Goal: Feedback & Contribution: Leave review/rating

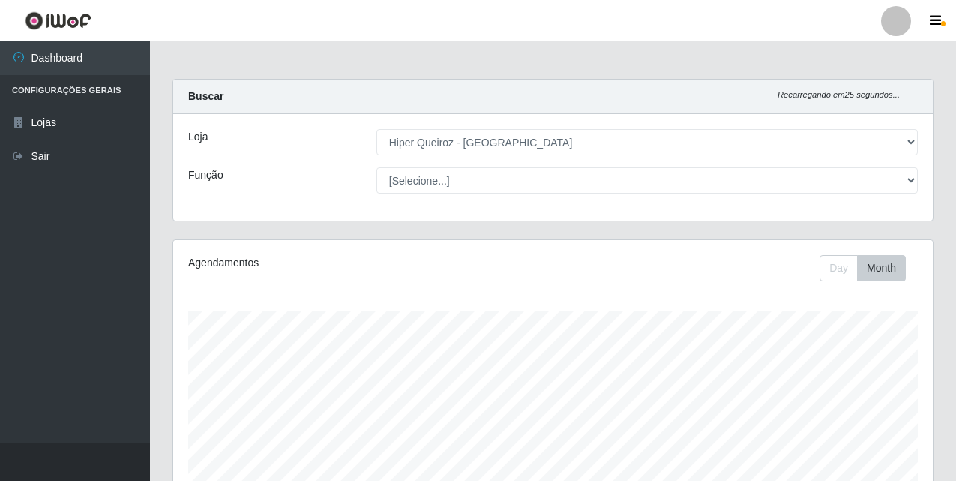
select select "516"
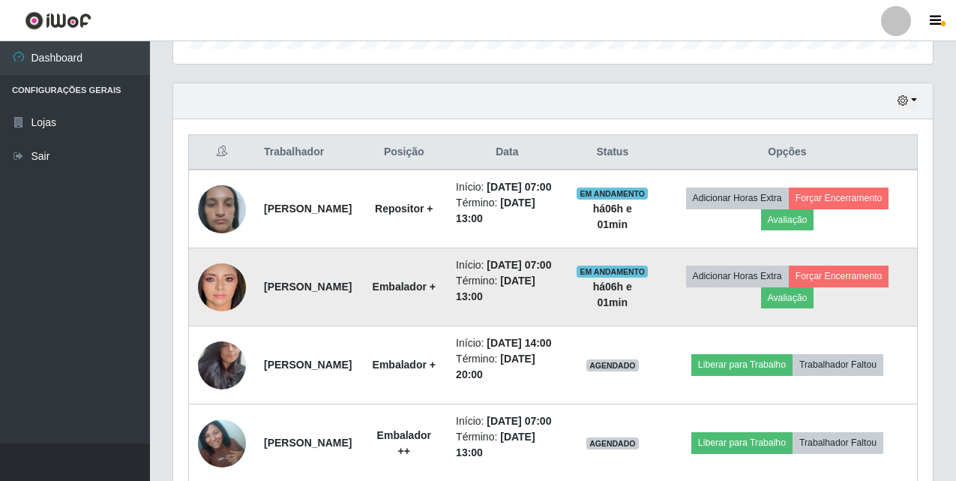
scroll to position [525, 0]
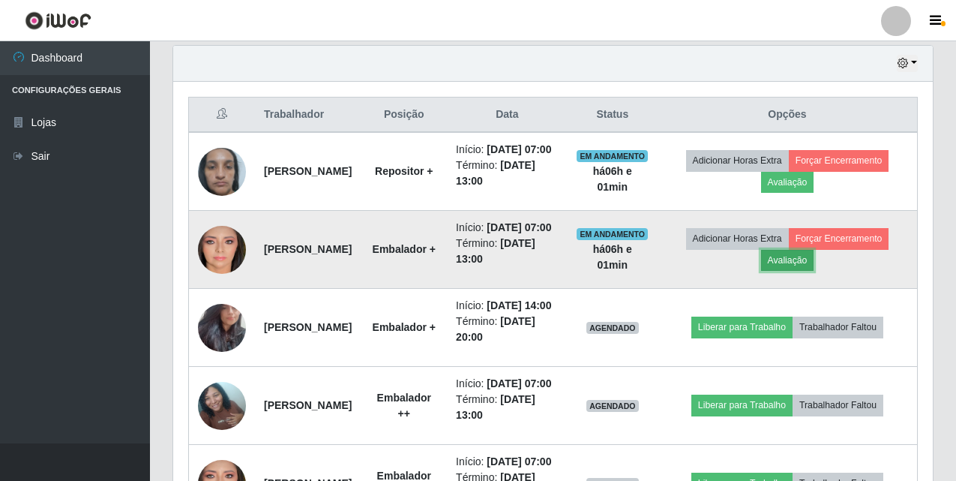
click at [814, 271] on button "Avaliação" at bounding box center [787, 260] width 53 height 21
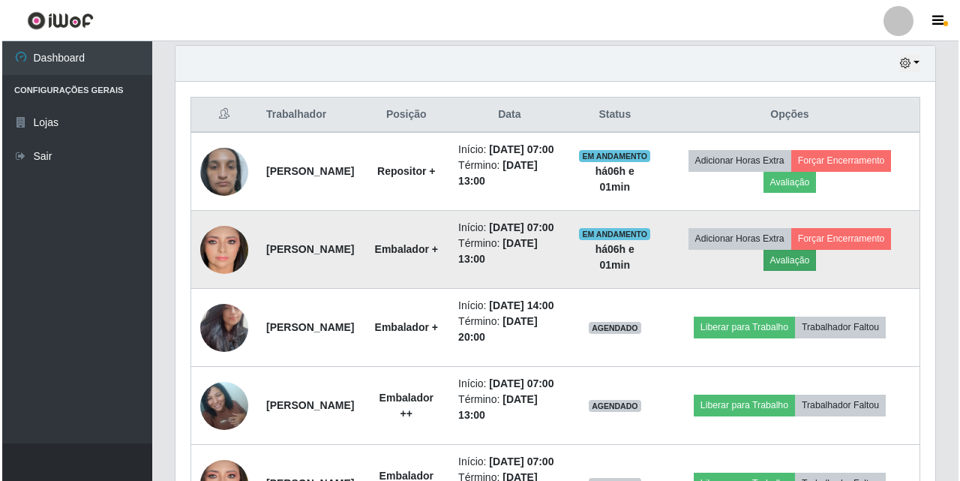
scroll to position [311, 752]
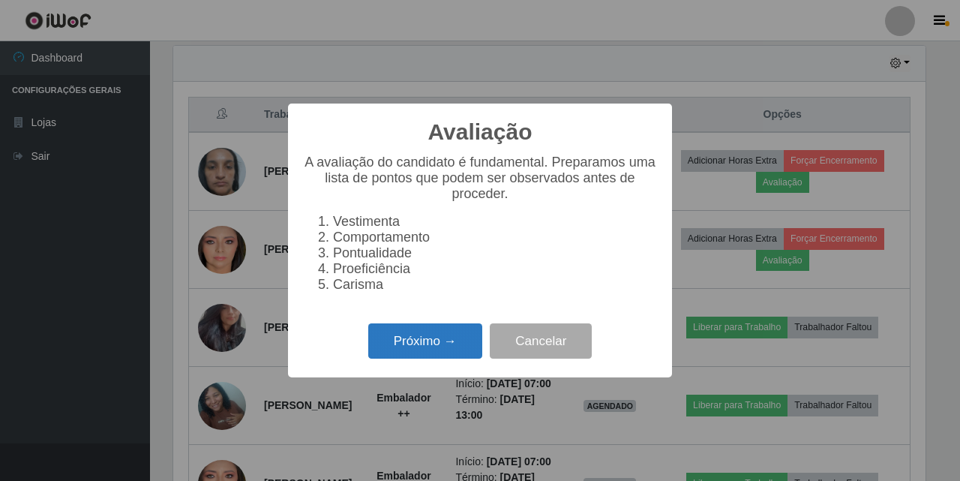
click at [440, 346] on button "Próximo →" at bounding box center [425, 340] width 114 height 35
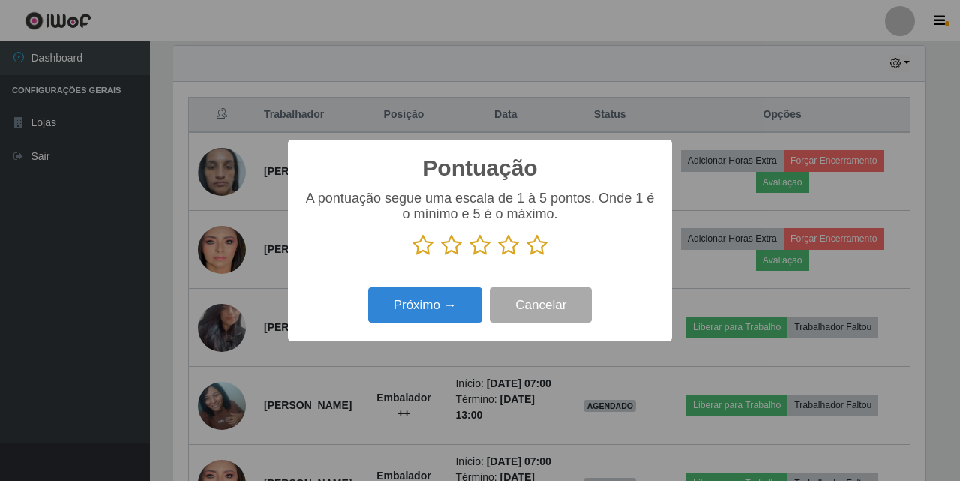
click at [535, 246] on icon at bounding box center [536, 245] width 21 height 22
click at [526, 256] on input "radio" at bounding box center [526, 256] width 0 height 0
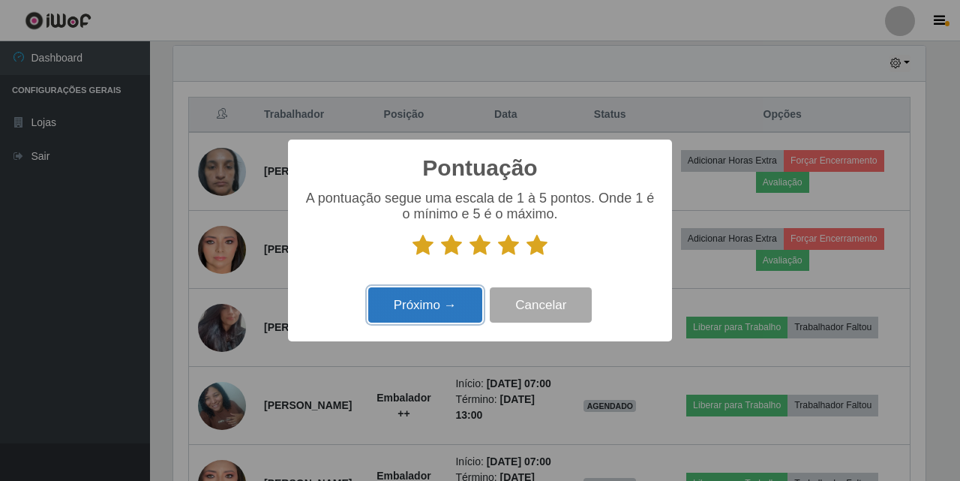
click at [438, 304] on button "Próximo →" at bounding box center [425, 304] width 114 height 35
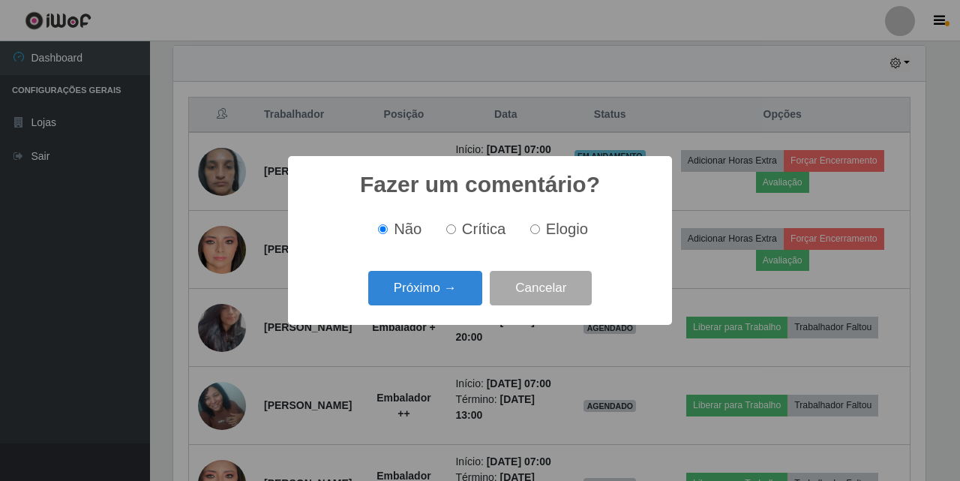
click at [534, 231] on input "Elogio" at bounding box center [535, 229] width 10 height 10
radio input "true"
click at [453, 290] on button "Próximo →" at bounding box center [425, 288] width 114 height 35
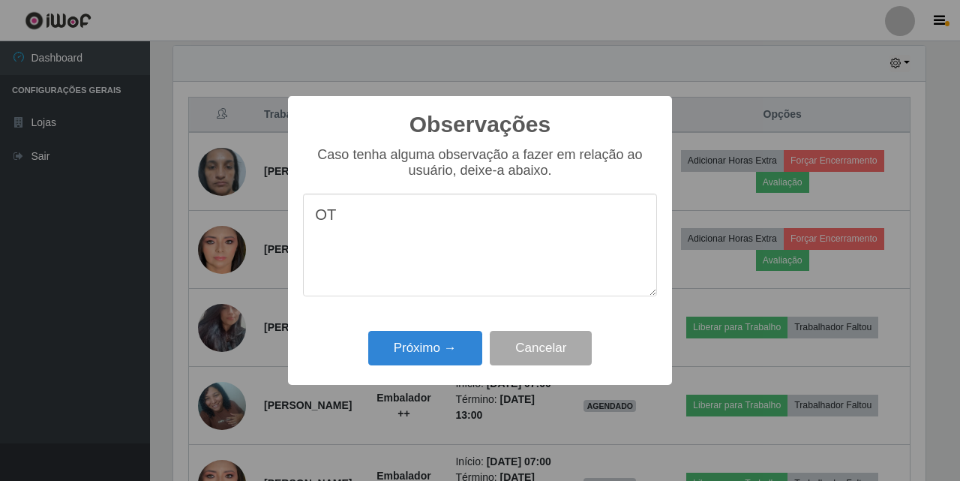
type textarea "O"
type textarea "PROATIVA"
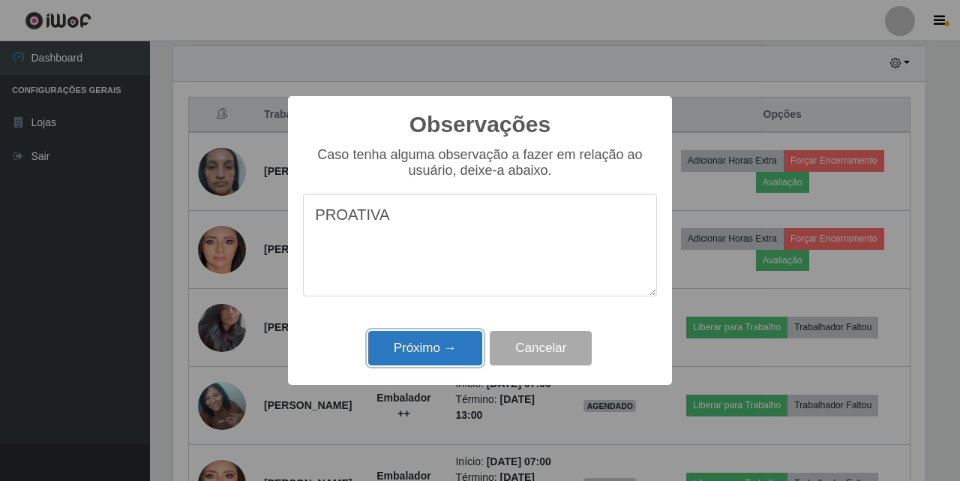
click at [426, 349] on button "Próximo →" at bounding box center [425, 348] width 114 height 35
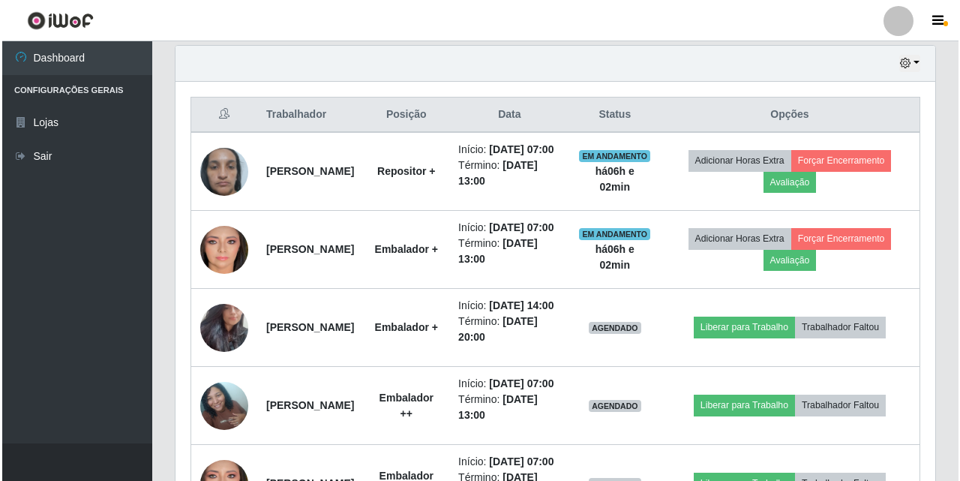
scroll to position [311, 759]
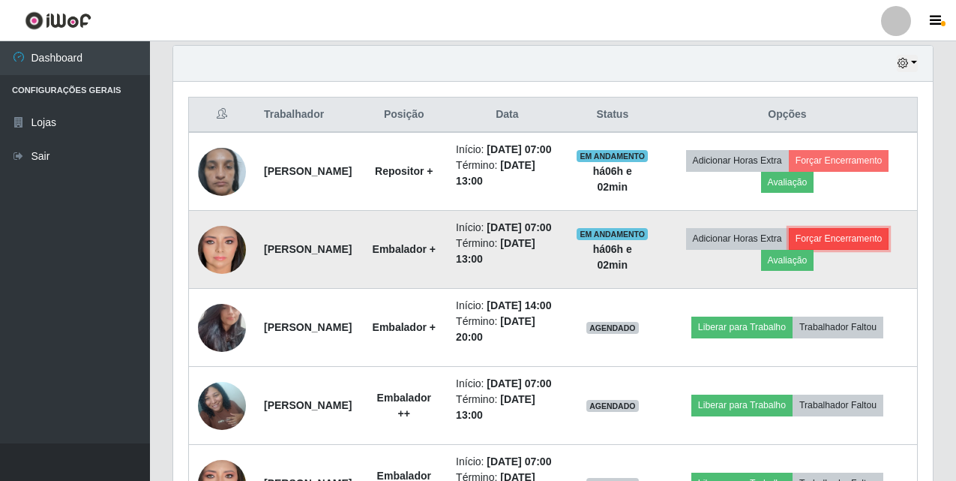
click at [795, 249] on button "Forçar Encerramento" at bounding box center [839, 238] width 100 height 21
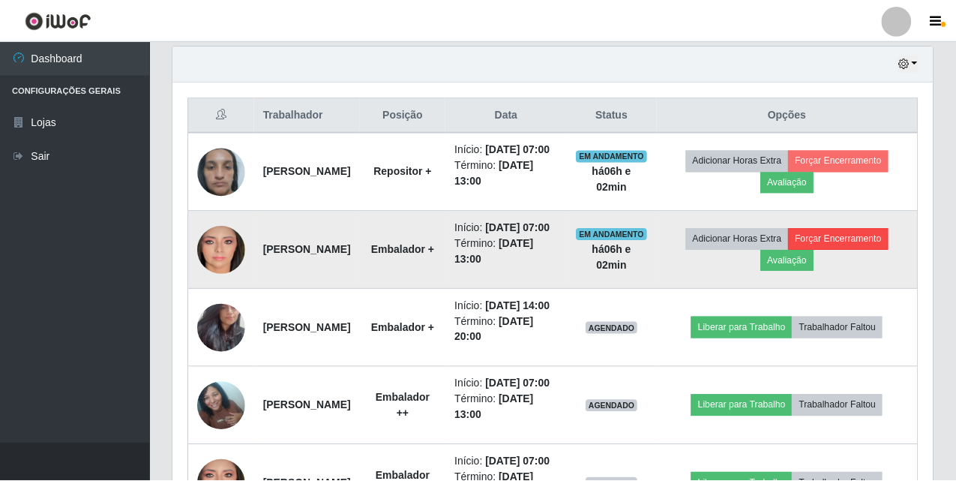
scroll to position [311, 752]
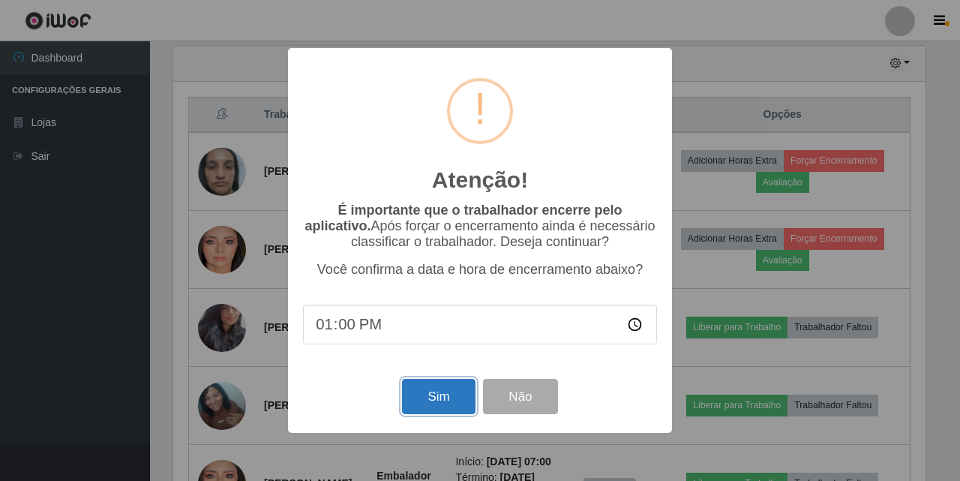
click at [460, 402] on button "Sim" at bounding box center [438, 396] width 73 height 35
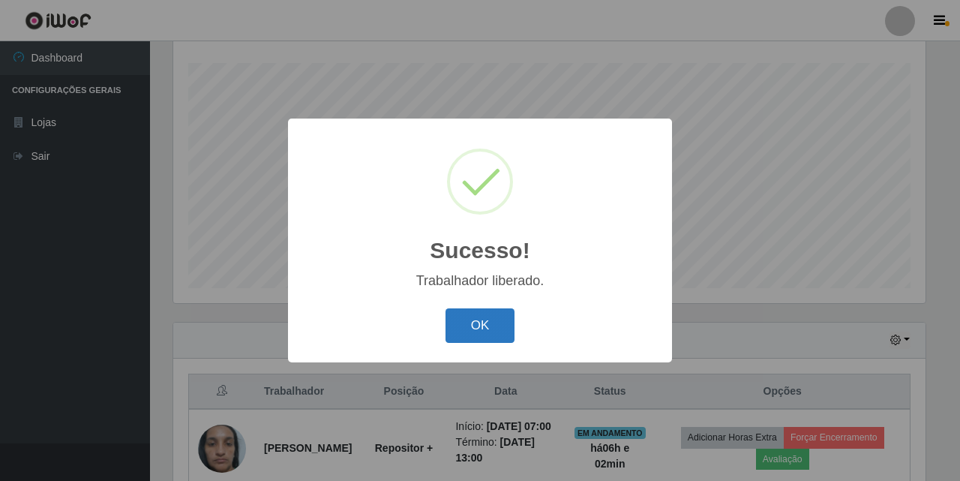
click at [488, 322] on button "OK" at bounding box center [480, 325] width 70 height 35
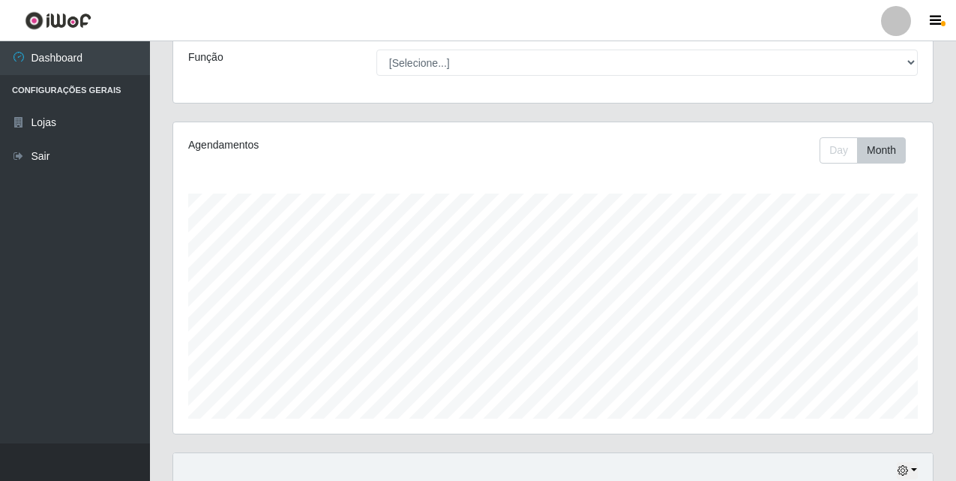
scroll to position [117, 0]
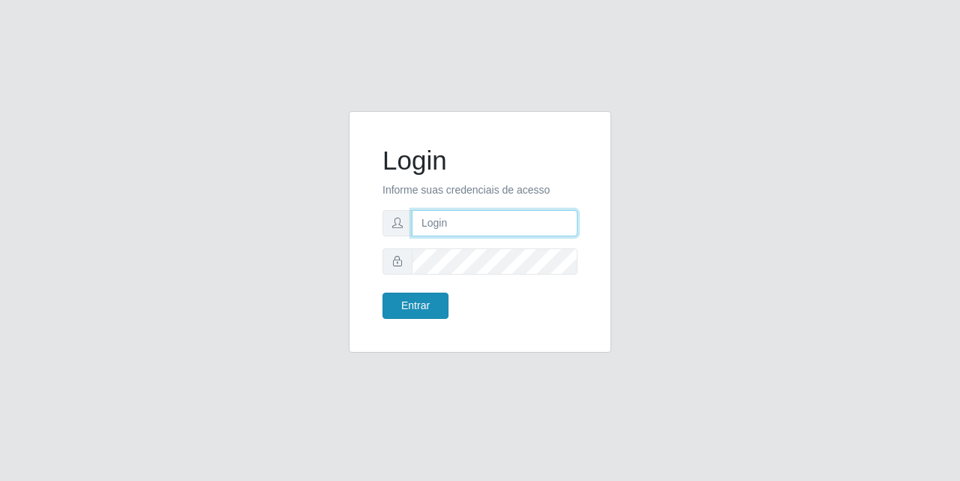
type input "[PERSON_NAME][EMAIL_ADDRESS][DOMAIN_NAME]"
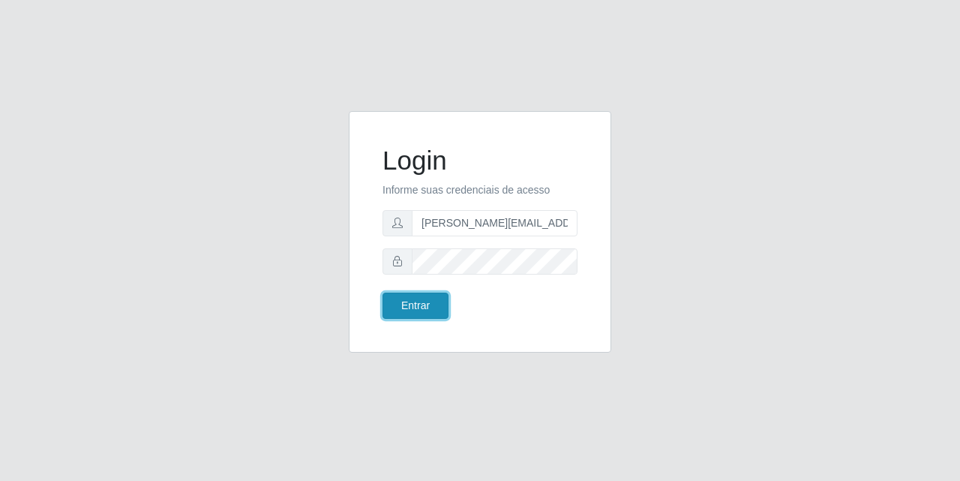
click at [428, 306] on button "Entrar" at bounding box center [415, 305] width 66 height 26
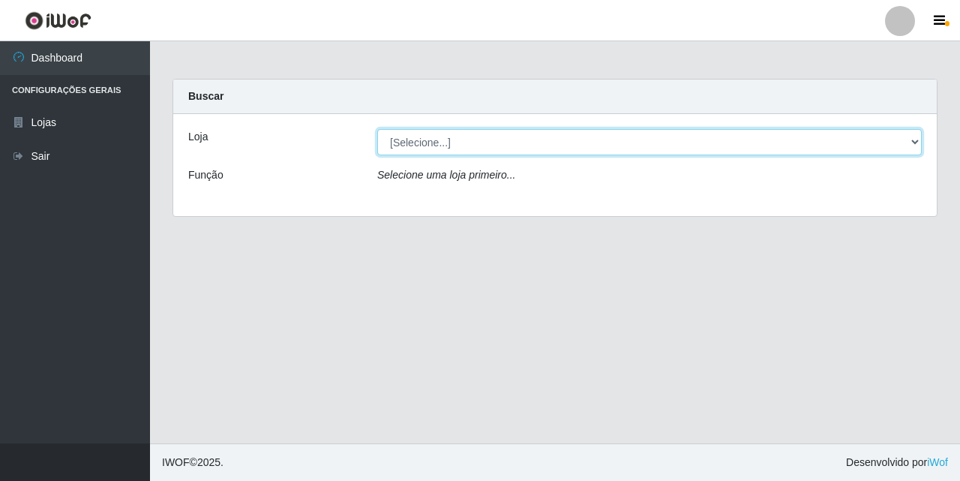
click at [491, 139] on select "[Selecione...] Hiper Queiroz - [GEOGRAPHIC_DATA] [GEOGRAPHIC_DATA] [GEOGRAPHIC_…" at bounding box center [649, 142] width 544 height 26
select select "516"
click at [377, 129] on select "[Selecione...] Hiper Queiroz - [GEOGRAPHIC_DATA] [GEOGRAPHIC_DATA] [GEOGRAPHIC_…" at bounding box center [649, 142] width 544 height 26
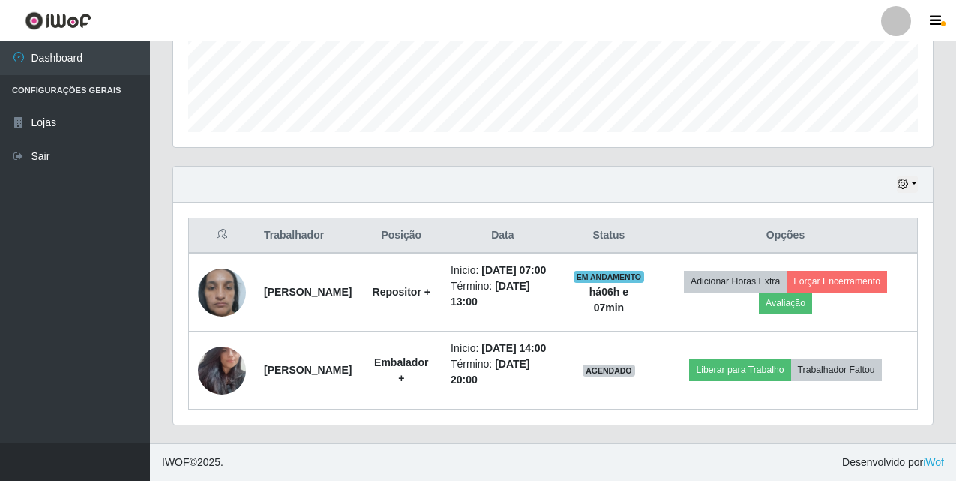
scroll to position [436, 0]
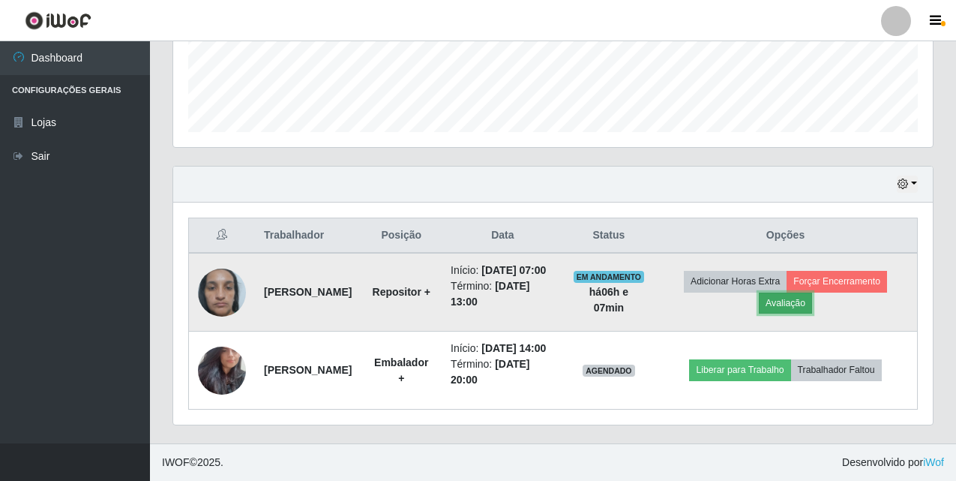
click at [803, 292] on button "Avaliação" at bounding box center [785, 302] width 53 height 21
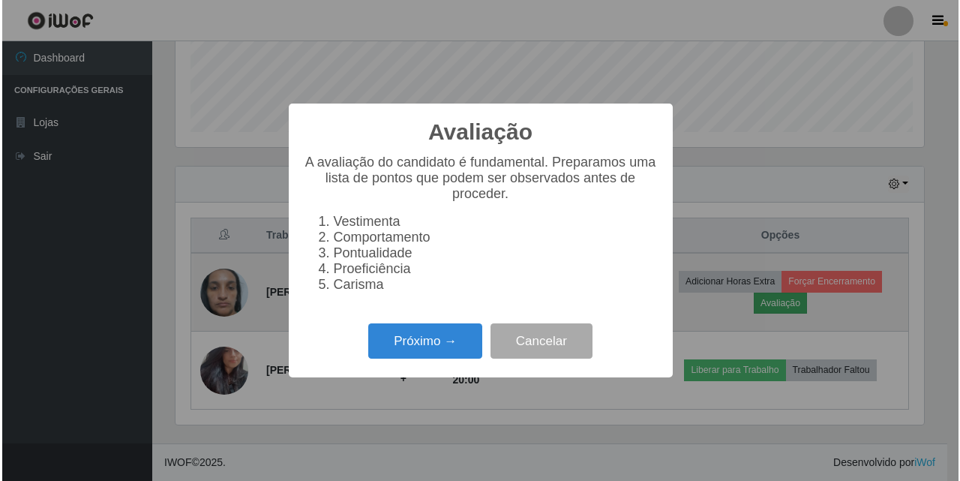
scroll to position [311, 752]
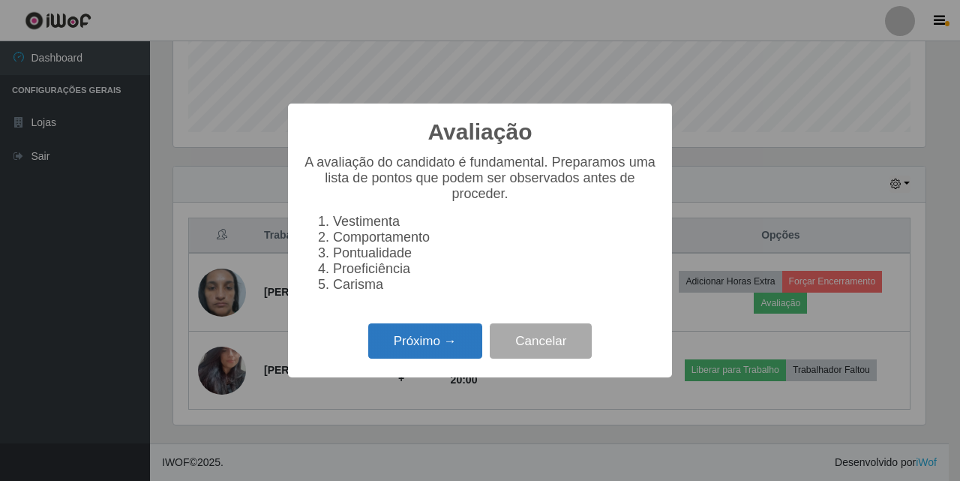
click at [427, 349] on button "Próximo →" at bounding box center [425, 340] width 114 height 35
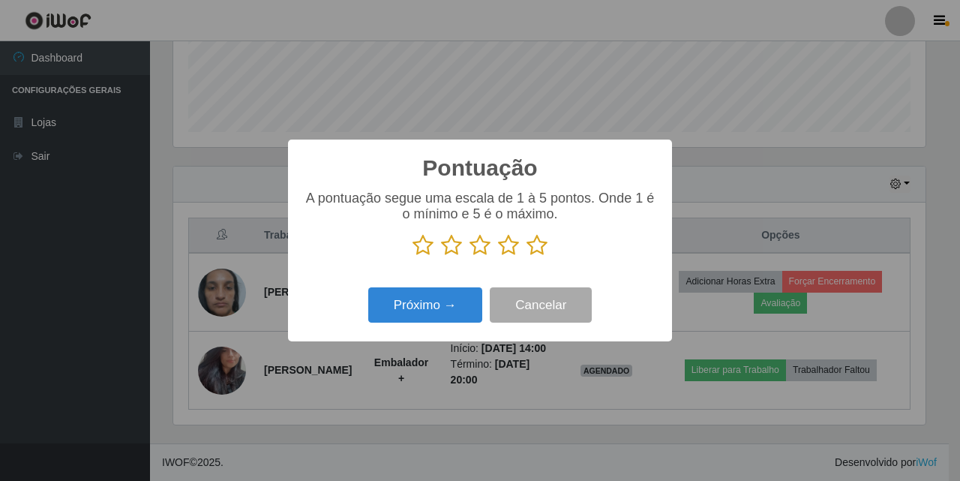
scroll to position [749305, 748864]
click at [537, 244] on icon at bounding box center [536, 245] width 21 height 22
click at [526, 256] on input "radio" at bounding box center [526, 256] width 0 height 0
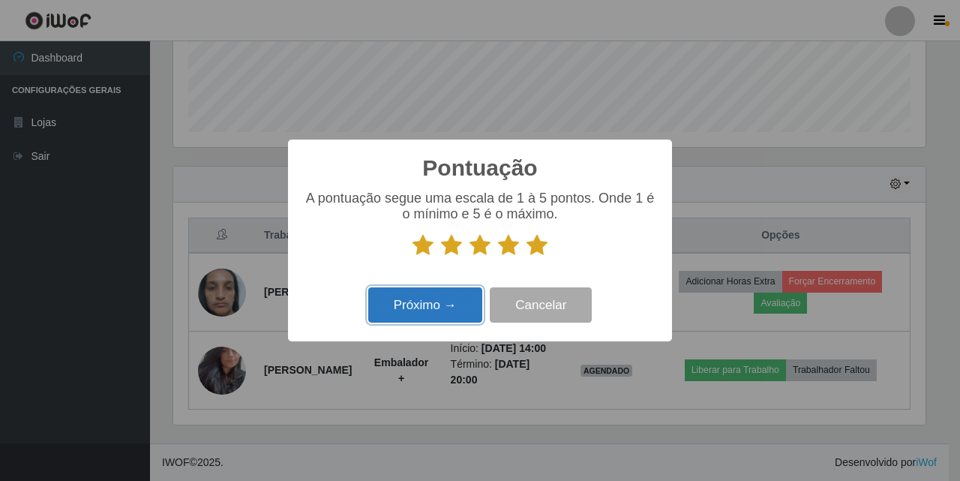
click at [448, 298] on button "Próximo →" at bounding box center [425, 304] width 114 height 35
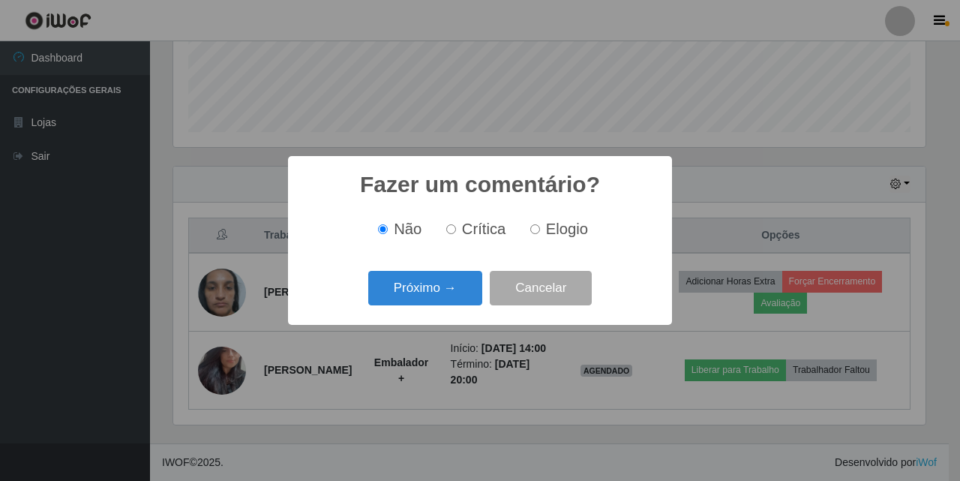
click at [533, 228] on input "Elogio" at bounding box center [535, 229] width 10 height 10
radio input "true"
click at [434, 292] on button "Próximo →" at bounding box center [425, 288] width 114 height 35
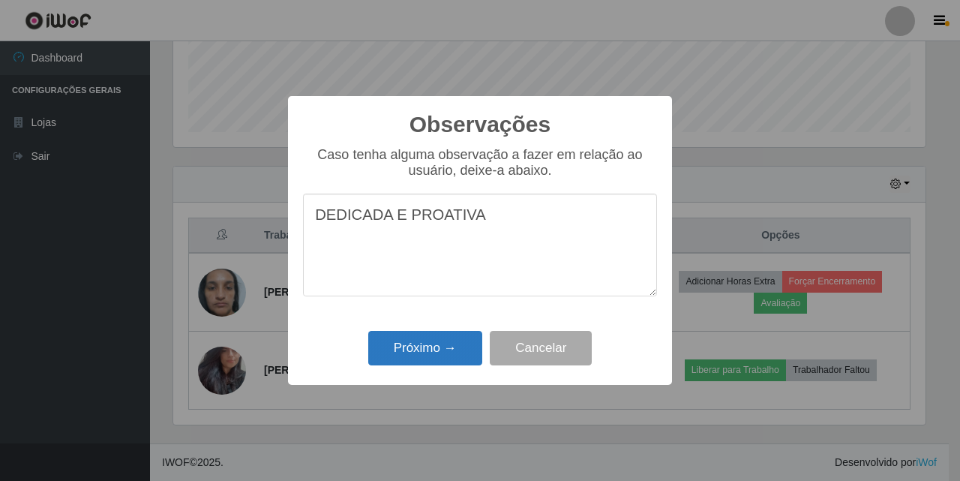
type textarea "DEDICADA E PROATIVA"
click at [415, 347] on button "Próximo →" at bounding box center [425, 348] width 114 height 35
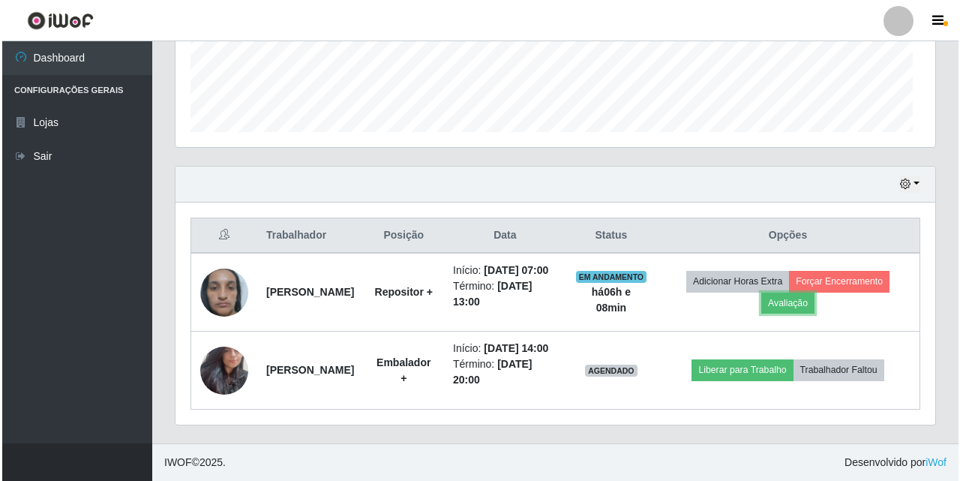
scroll to position [311, 759]
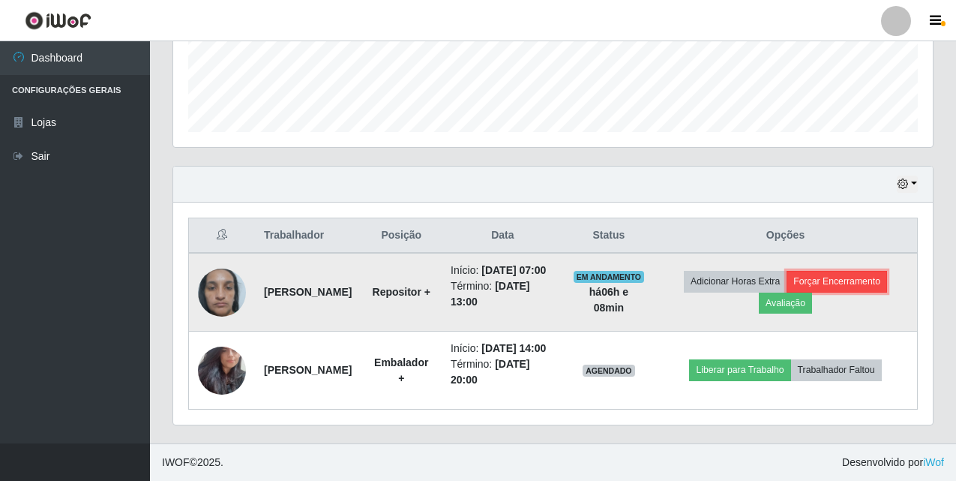
click at [865, 271] on button "Forçar Encerramento" at bounding box center [836, 281] width 100 height 21
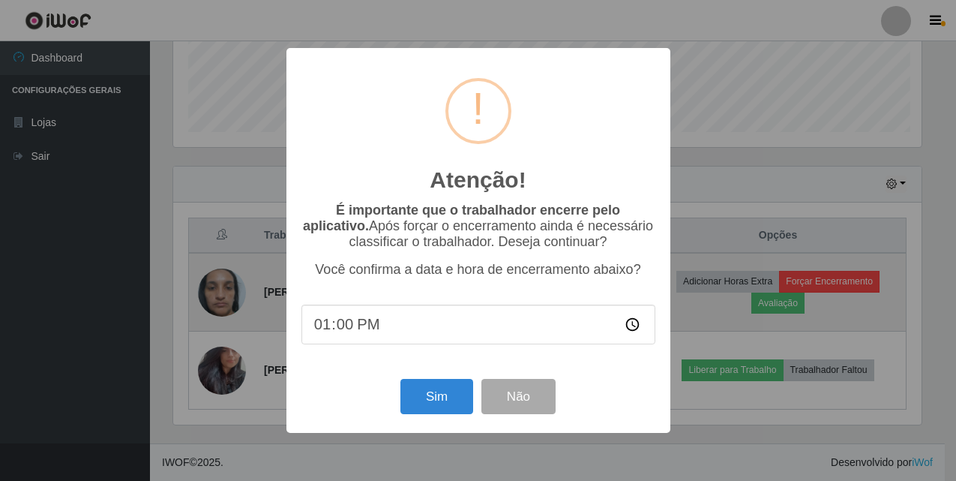
scroll to position [311, 752]
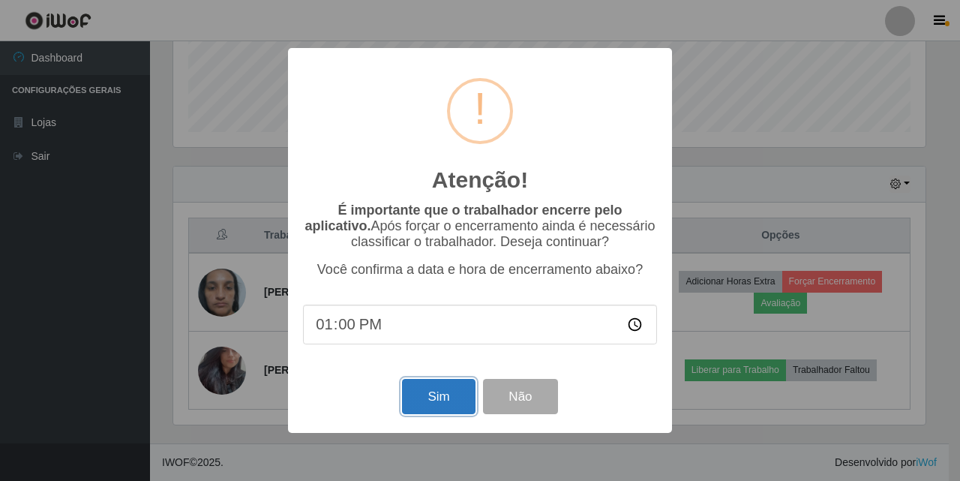
click at [436, 407] on button "Sim" at bounding box center [438, 396] width 73 height 35
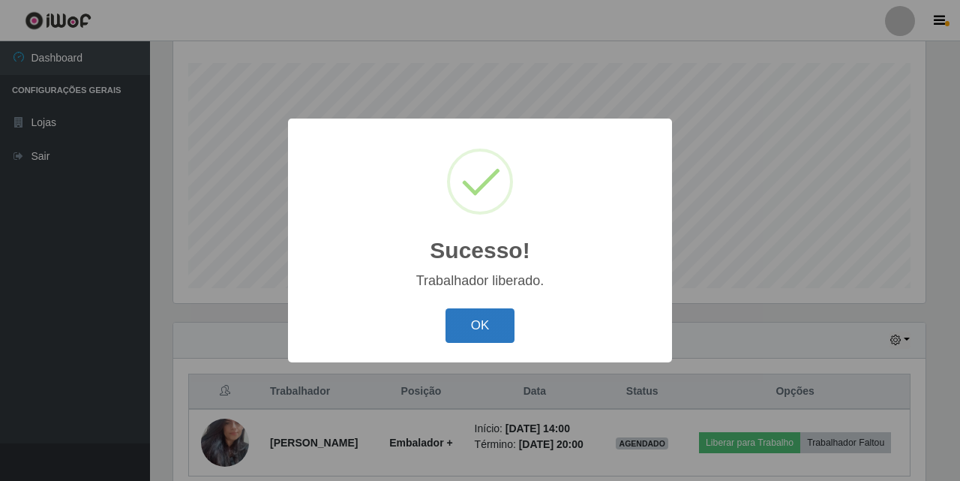
click at [466, 329] on button "OK" at bounding box center [480, 325] width 70 height 35
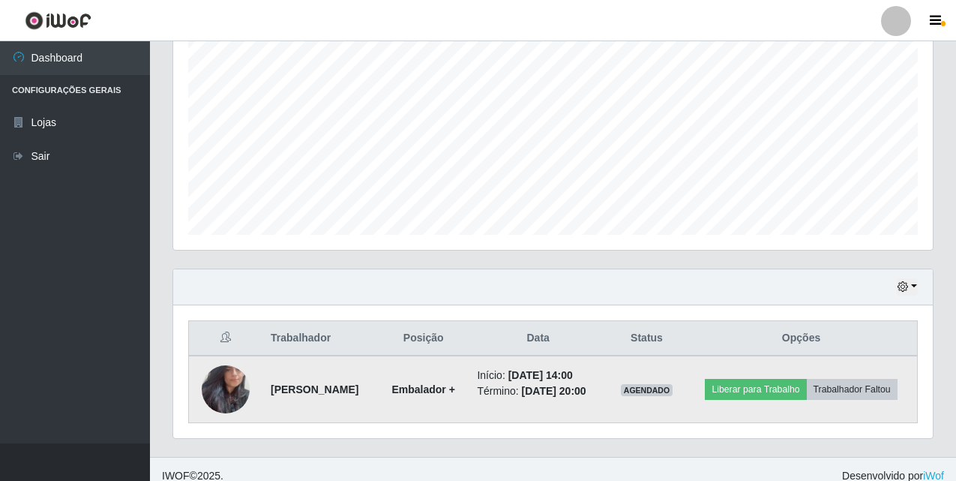
scroll to position [315, 0]
